Goal: Task Accomplishment & Management: Manage account settings

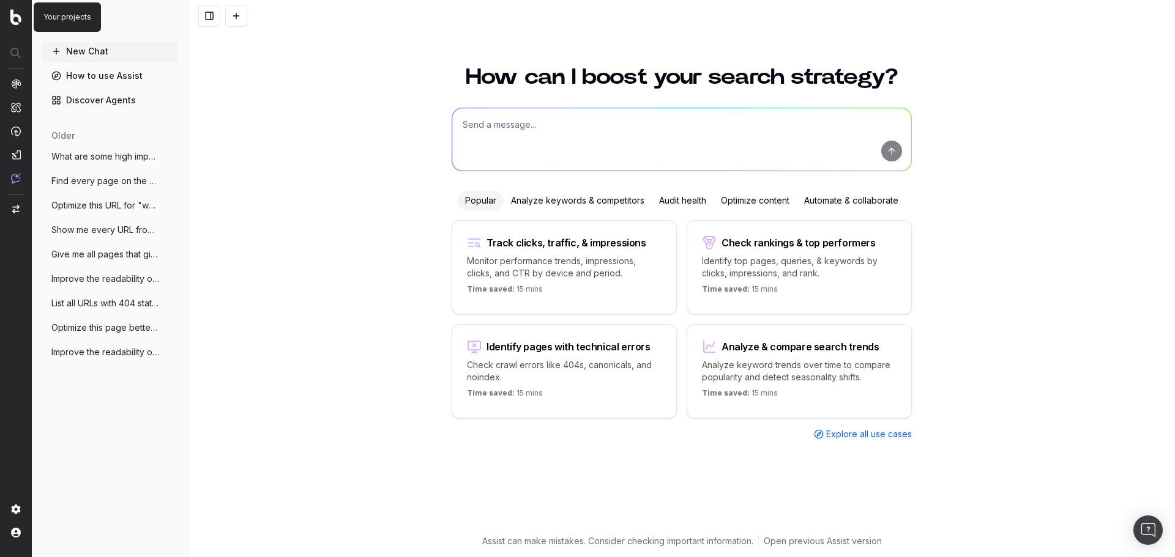
click at [17, 15] on img at bounding box center [15, 17] width 11 height 16
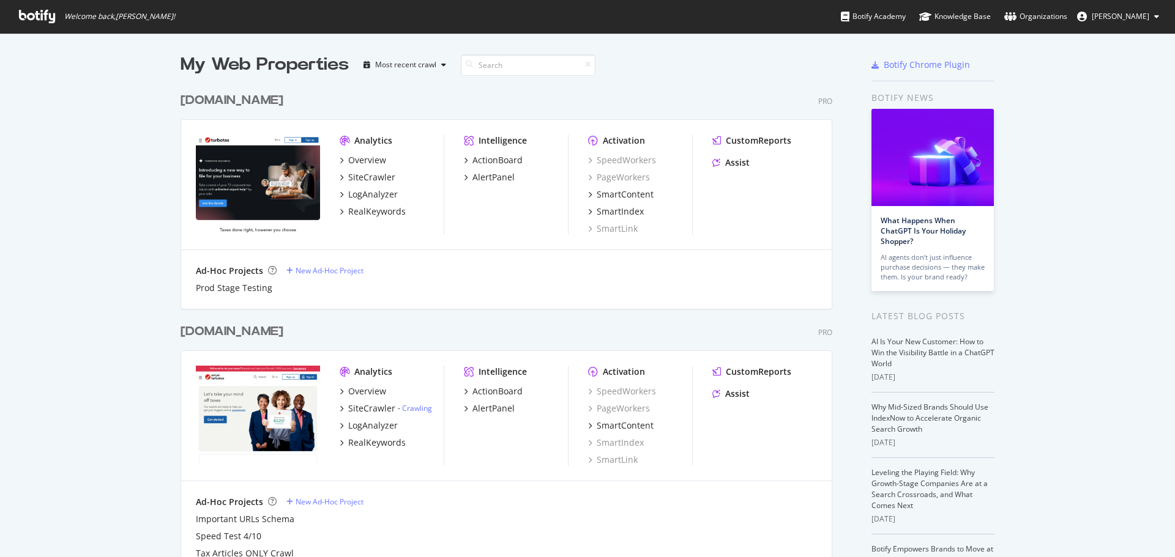
scroll to position [797, 652]
click at [1113, 18] on span "[PERSON_NAME]" at bounding box center [1120, 16] width 58 height 10
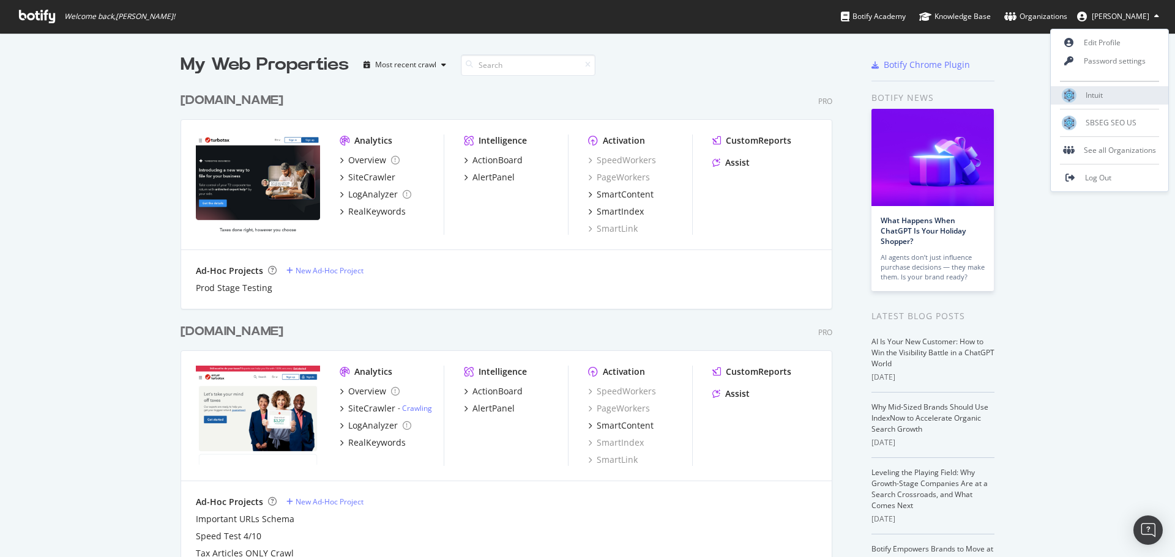
click at [1100, 97] on span "Intuit" at bounding box center [1093, 95] width 17 height 10
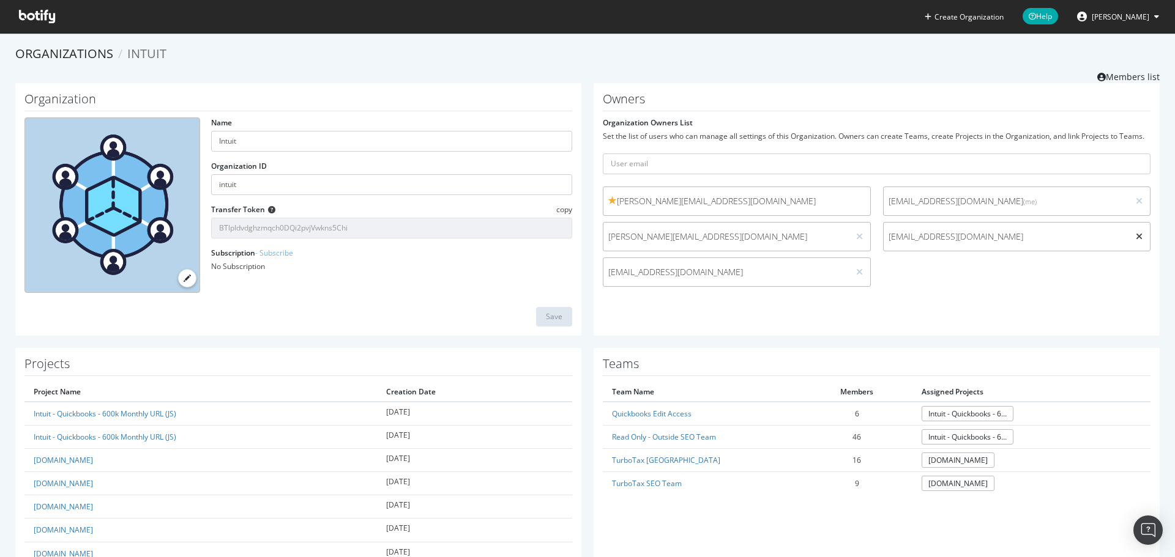
click at [1135, 238] on icon at bounding box center [1138, 236] width 7 height 9
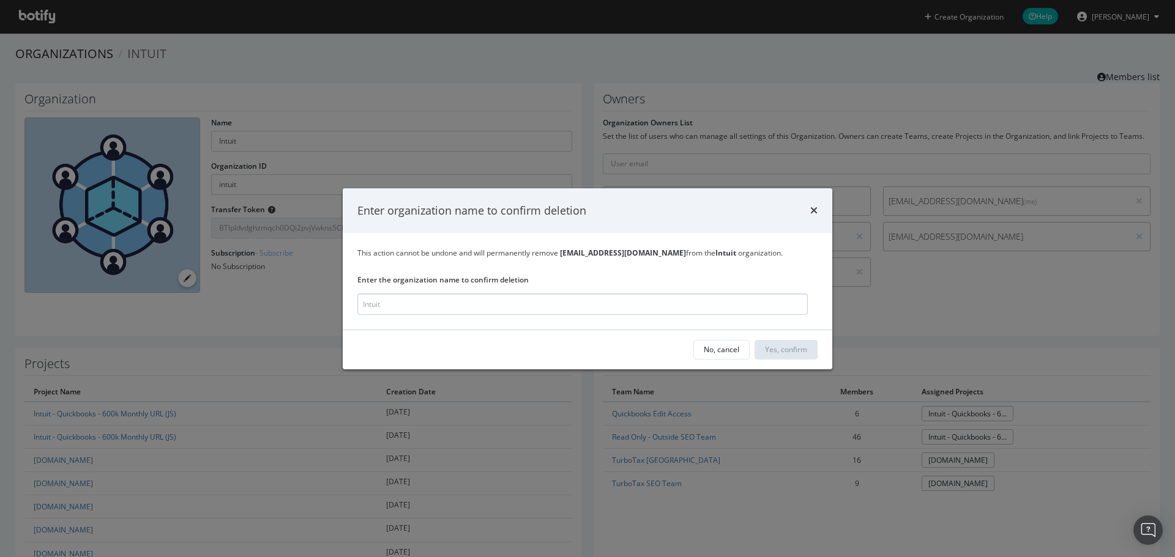
click at [696, 303] on input "modal" at bounding box center [582, 304] width 450 height 21
type input "Intuit"
click at [782, 347] on div "Yes, confirm" at bounding box center [786, 349] width 42 height 10
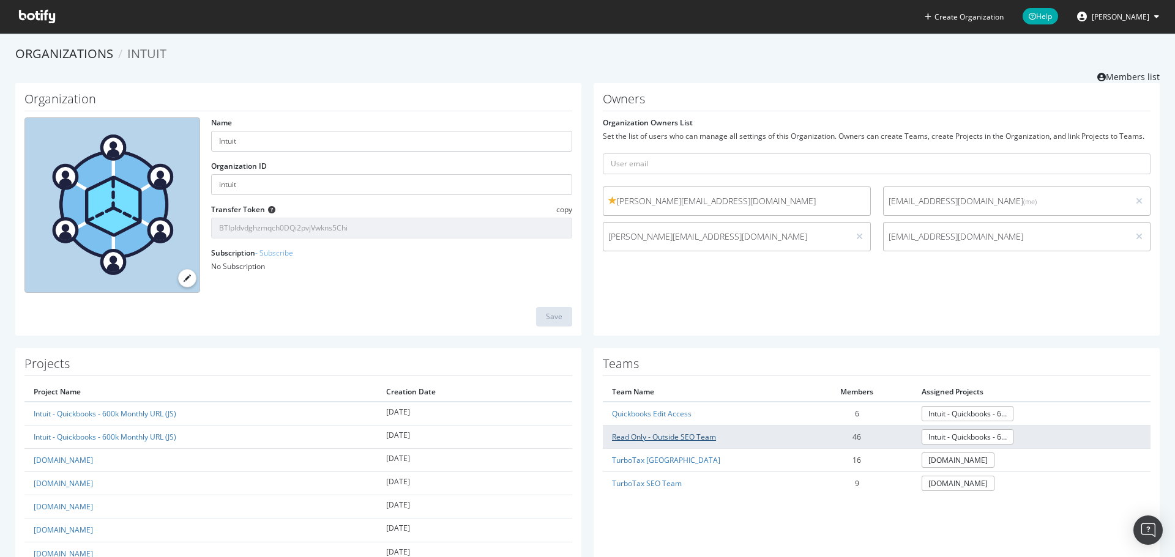
click at [685, 433] on link "Read Only - Outside SEO Team" at bounding box center [664, 437] width 104 height 10
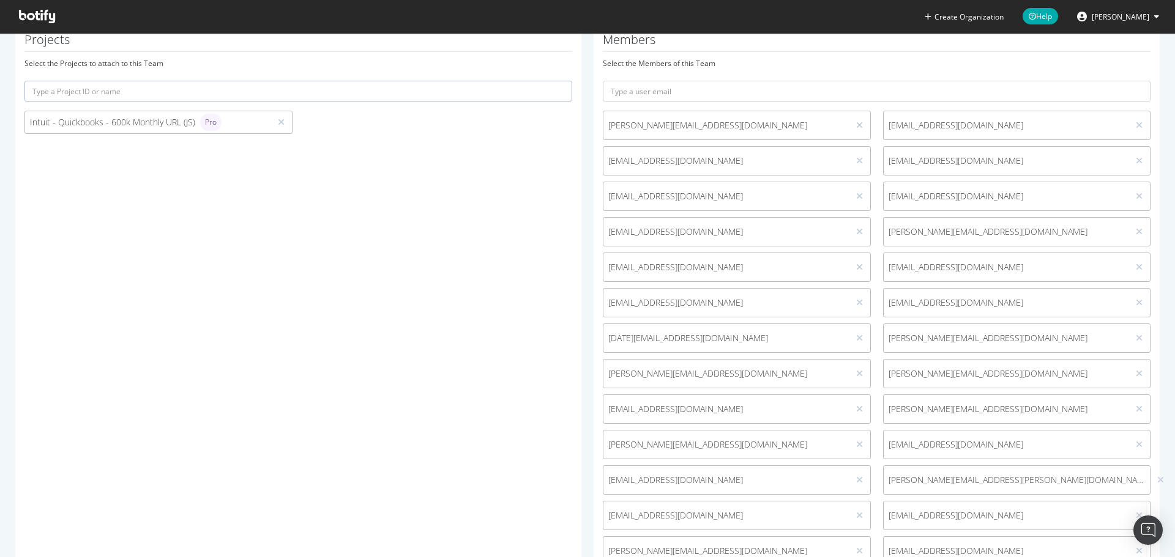
scroll to position [333, 0]
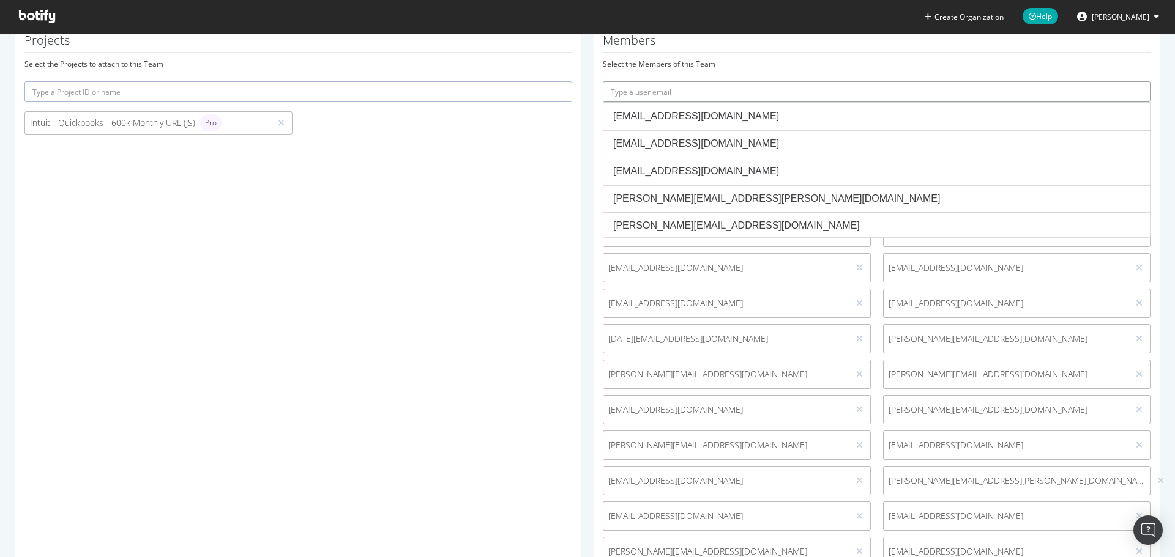
click at [857, 94] on input "text" at bounding box center [877, 91] width 548 height 21
paste input "[EMAIL_ADDRESS][DOMAIN_NAME]"
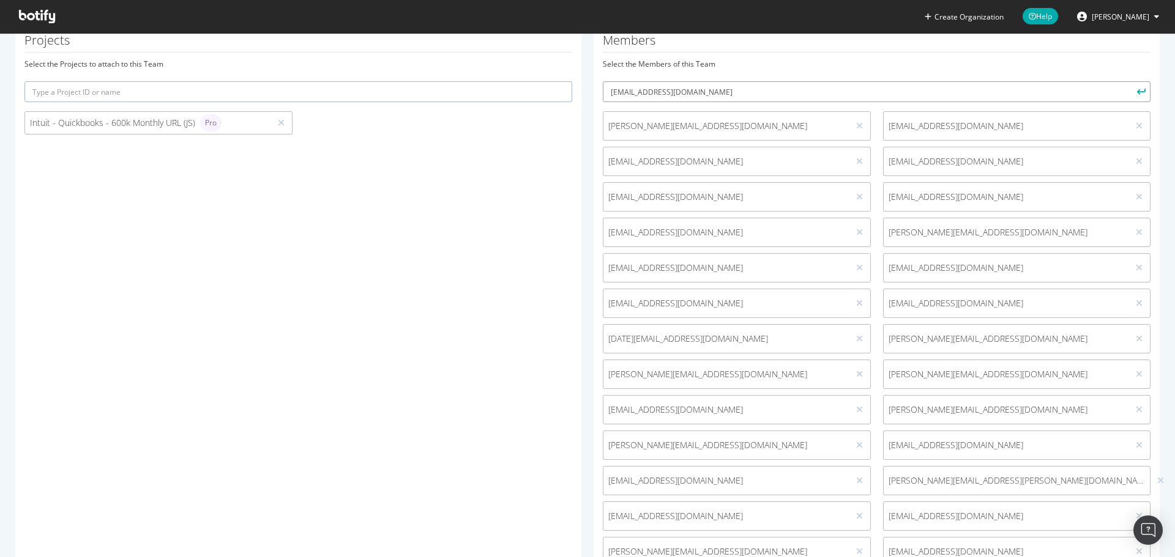
type input "[EMAIL_ADDRESS][DOMAIN_NAME]"
click at [1129, 81] on button "submit" at bounding box center [1139, 91] width 21 height 21
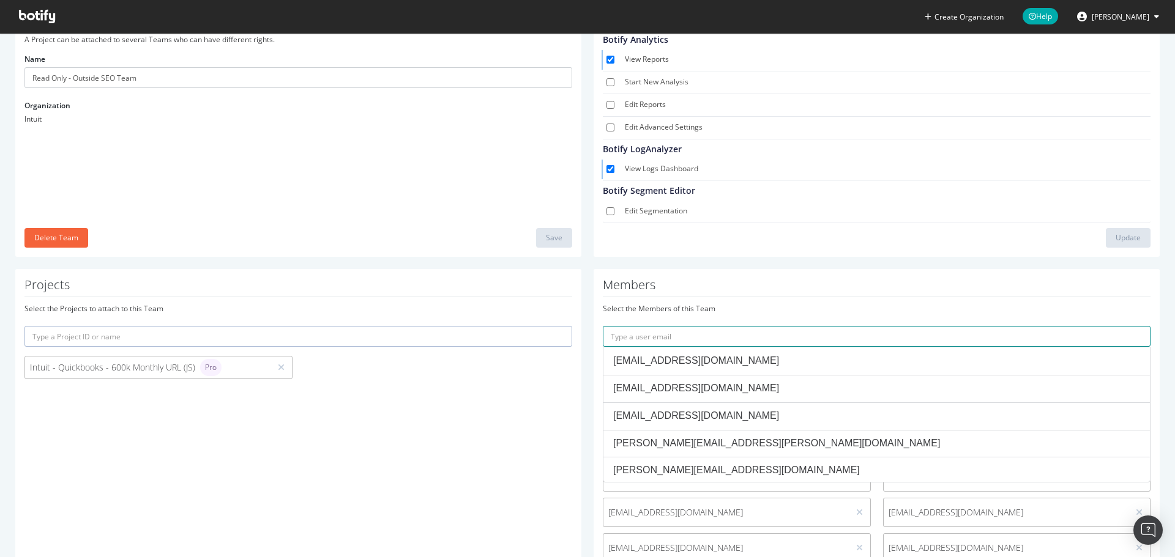
click at [683, 336] on input "text" at bounding box center [877, 336] width 548 height 21
paste input "[PERSON_NAME][EMAIL_ADDRESS][DOMAIN_NAME]"
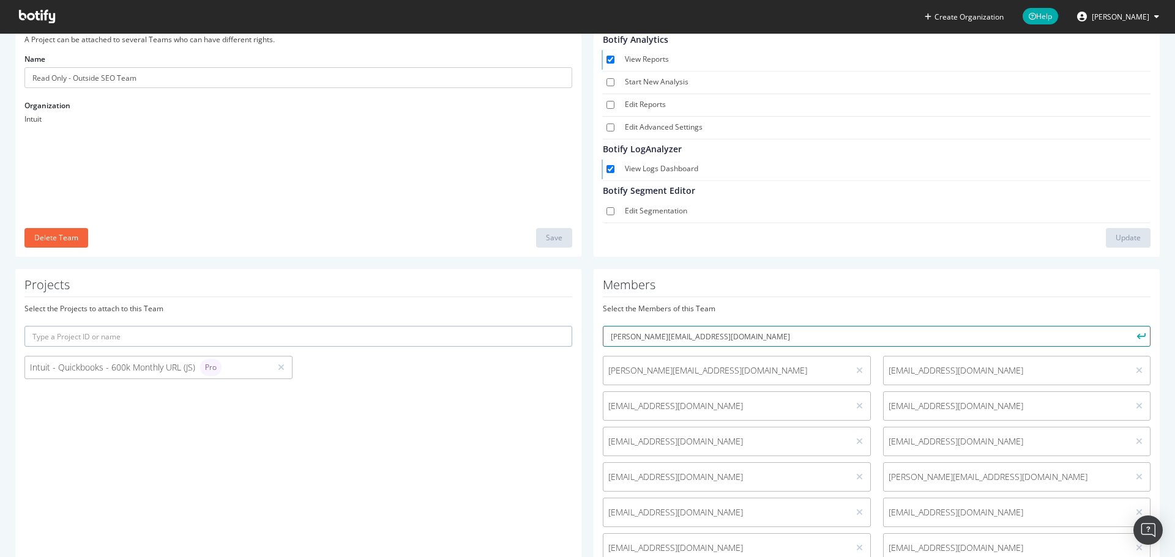
type input "[PERSON_NAME][EMAIL_ADDRESS][DOMAIN_NAME]"
click at [1129, 326] on button "submit" at bounding box center [1139, 336] width 21 height 21
